Goal: Navigation & Orientation: Find specific page/section

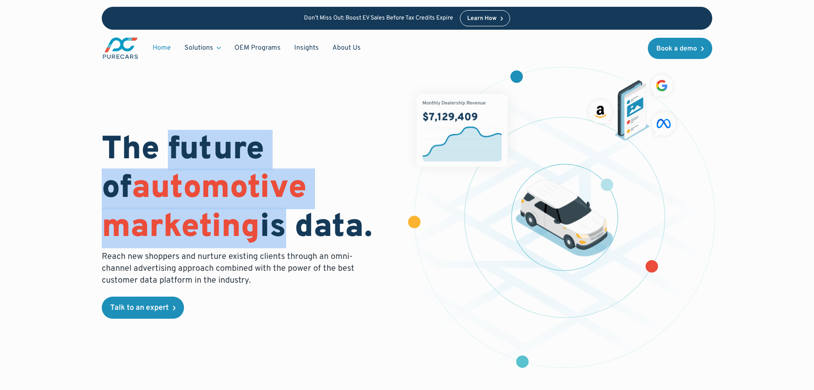
drag, startPoint x: 258, startPoint y: 202, endPoint x: 277, endPoint y: 212, distance: 21.1
click at [277, 212] on h1 "The future of automotive marketing is data." at bounding box center [249, 189] width 295 height 116
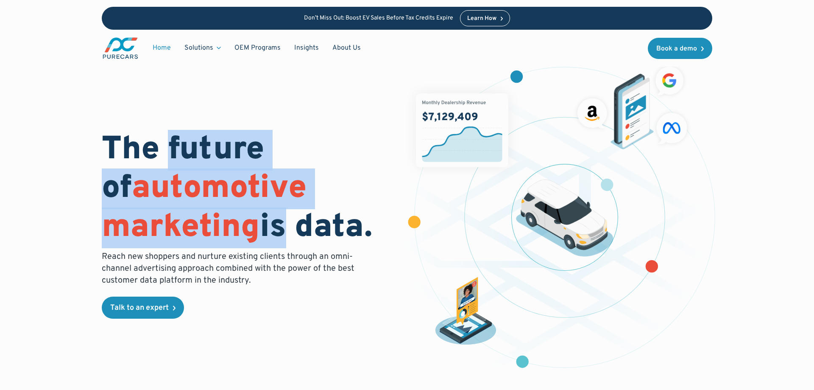
click at [277, 212] on h1 "The future of automotive marketing is data." at bounding box center [249, 189] width 295 height 116
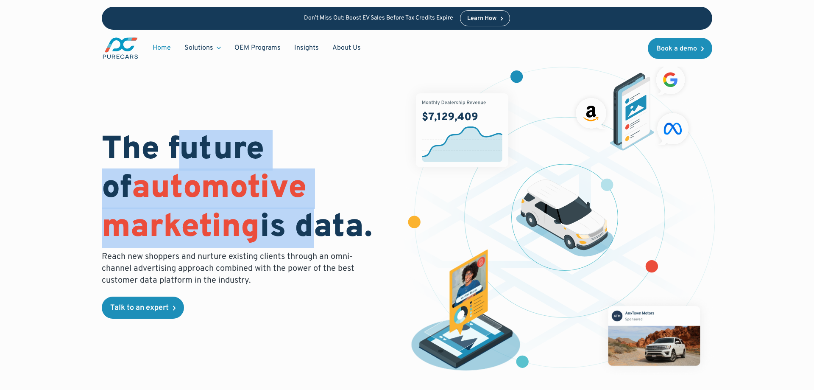
drag, startPoint x: 263, startPoint y: 204, endPoint x: 183, endPoint y: 145, distance: 99.2
click at [183, 145] on h1 "The future of automotive marketing is data." at bounding box center [249, 189] width 295 height 116
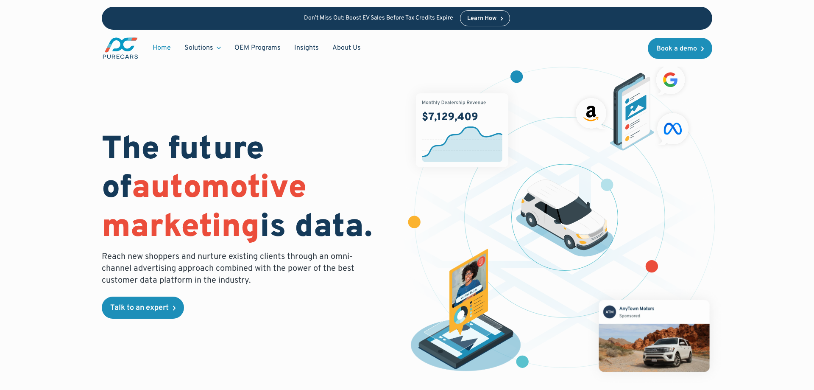
click at [183, 145] on h1 "The future of automotive marketing is data." at bounding box center [249, 189] width 295 height 116
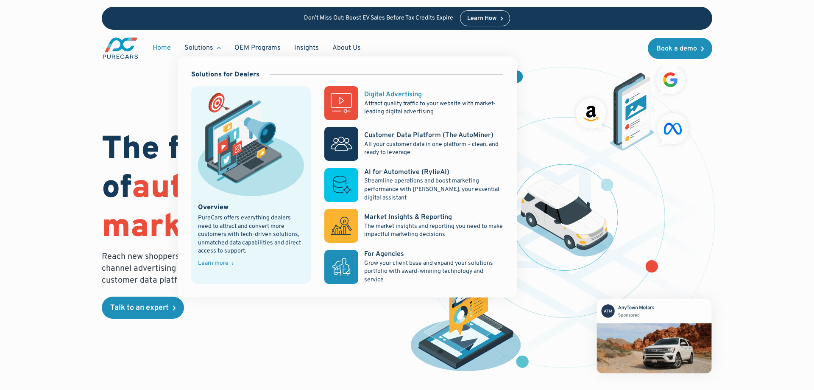
click at [383, 99] on div "Digital Advertising" at bounding box center [393, 94] width 58 height 9
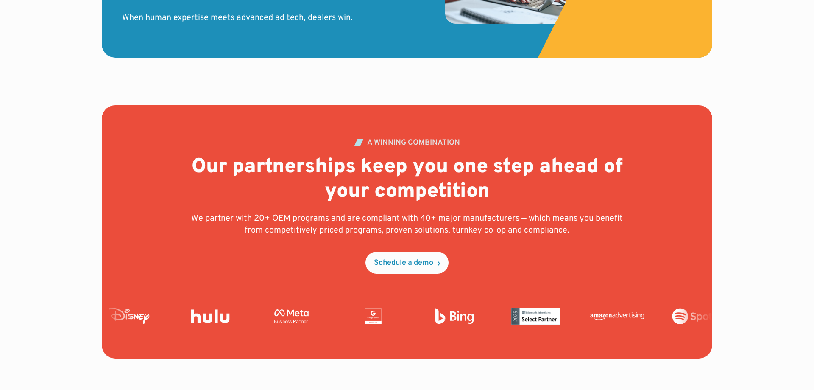
scroll to position [3158, 0]
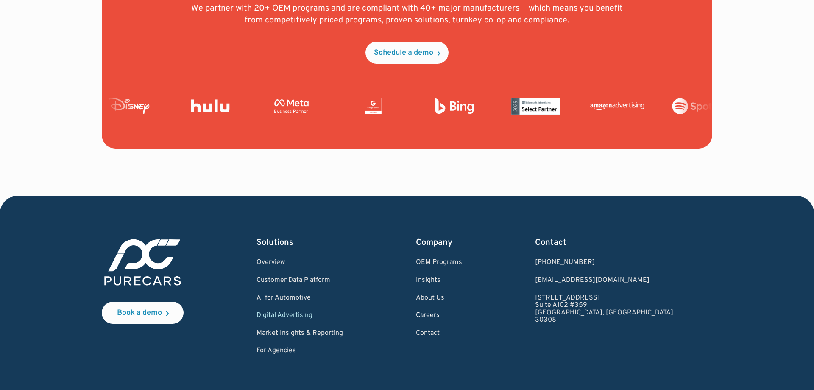
click at [462, 317] on link "Careers" at bounding box center [439, 316] width 46 height 8
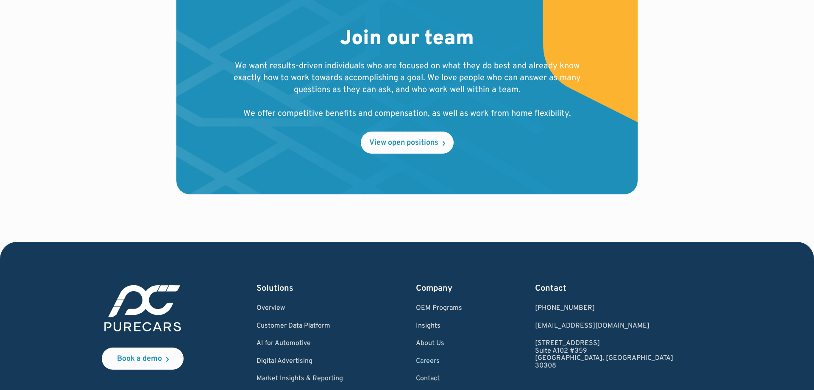
scroll to position [952, 0]
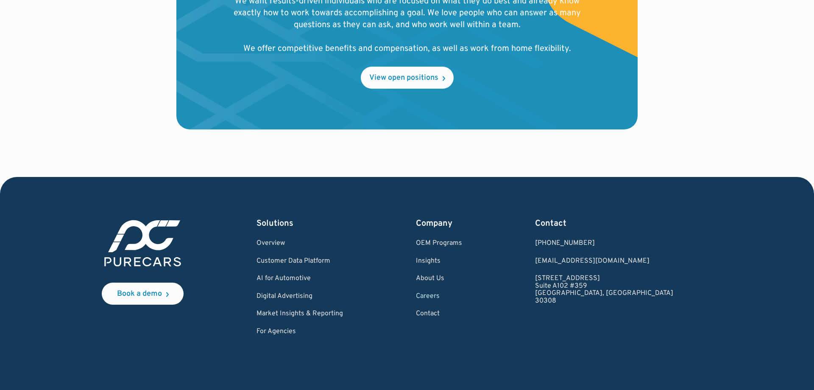
click at [416, 60] on div "Join our team We want results-driven individuals who are focused on what they d…" at bounding box center [407, 25] width 353 height 126
click at [412, 67] on link "View open positions" at bounding box center [407, 78] width 93 height 22
